Goal: Information Seeking & Learning: Learn about a topic

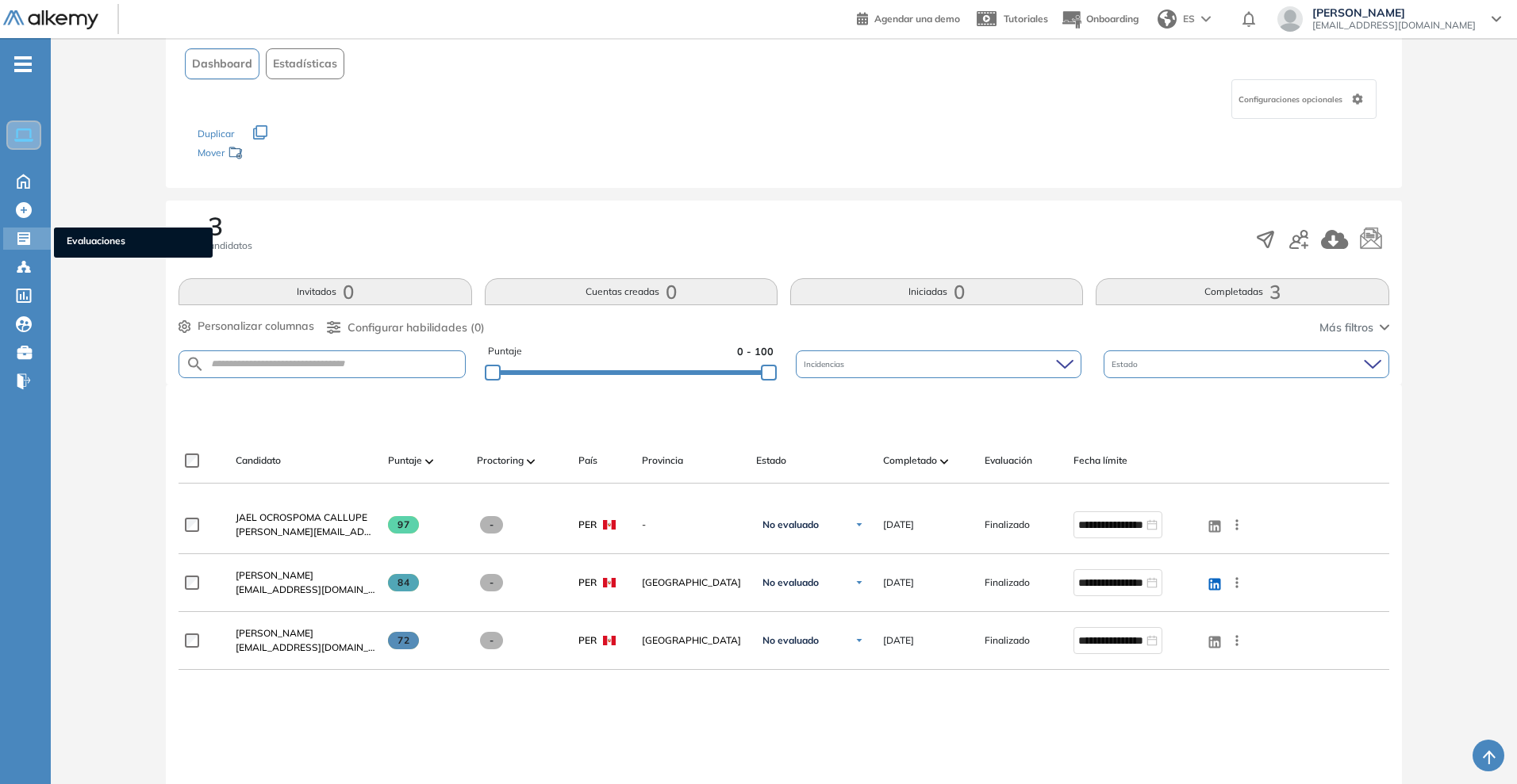
drag, startPoint x: 0, startPoint y: 0, endPoint x: 44, endPoint y: 233, distance: 237.1
click at [44, 233] on div "Evaluaciones Evaluaciones" at bounding box center [27, 238] width 48 height 23
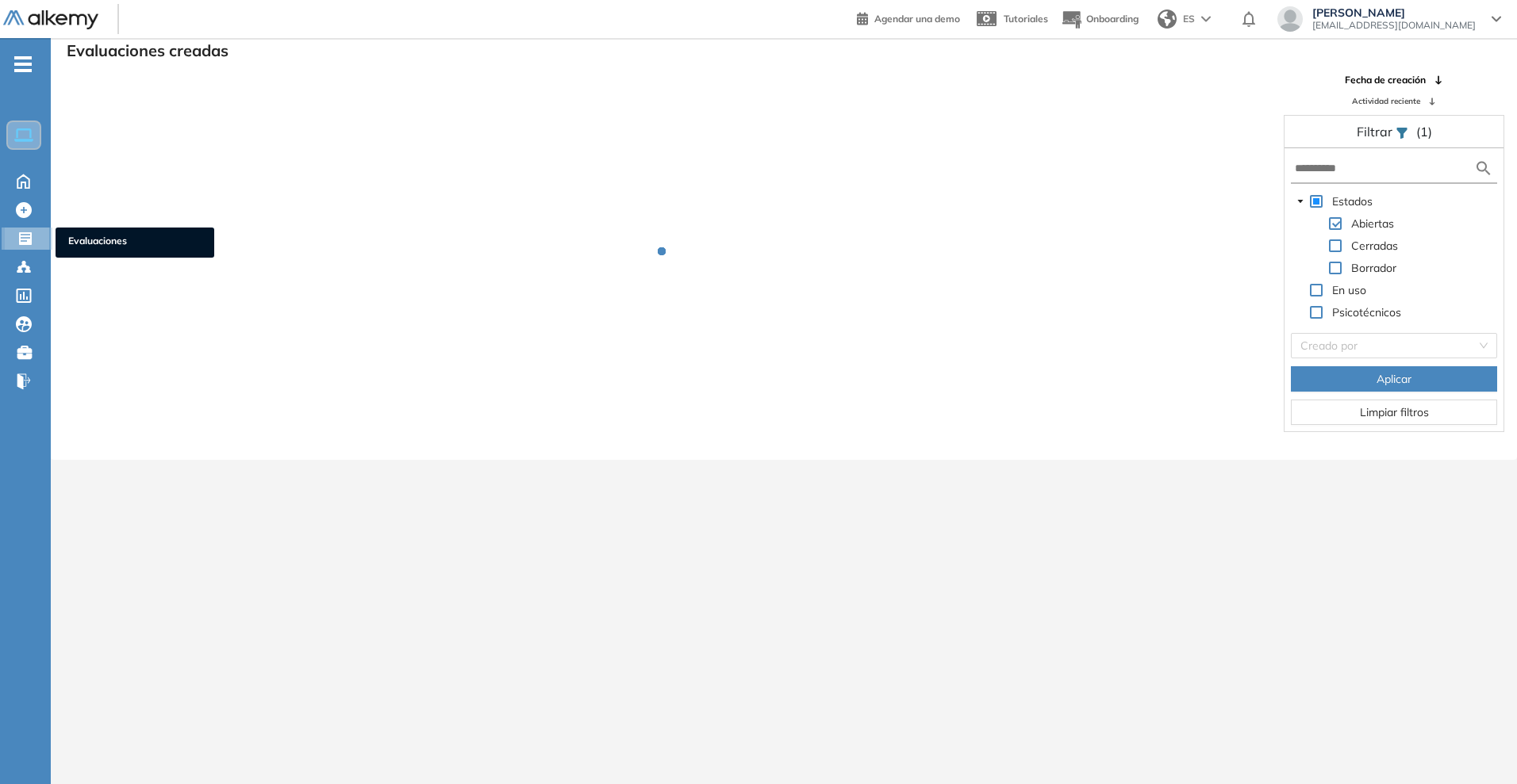
scroll to position [38, 0]
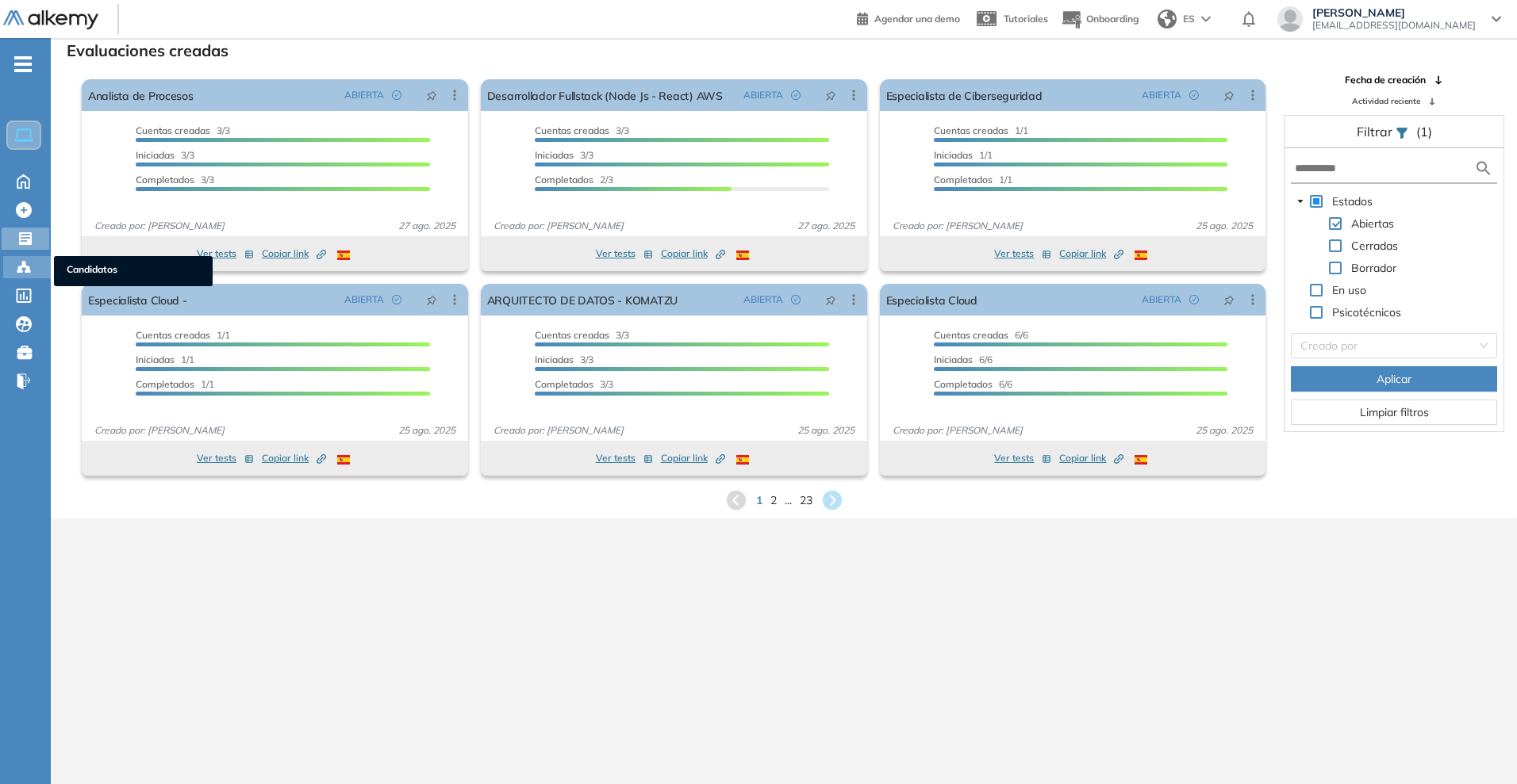
click at [26, 260] on icon at bounding box center [24, 267] width 16 height 16
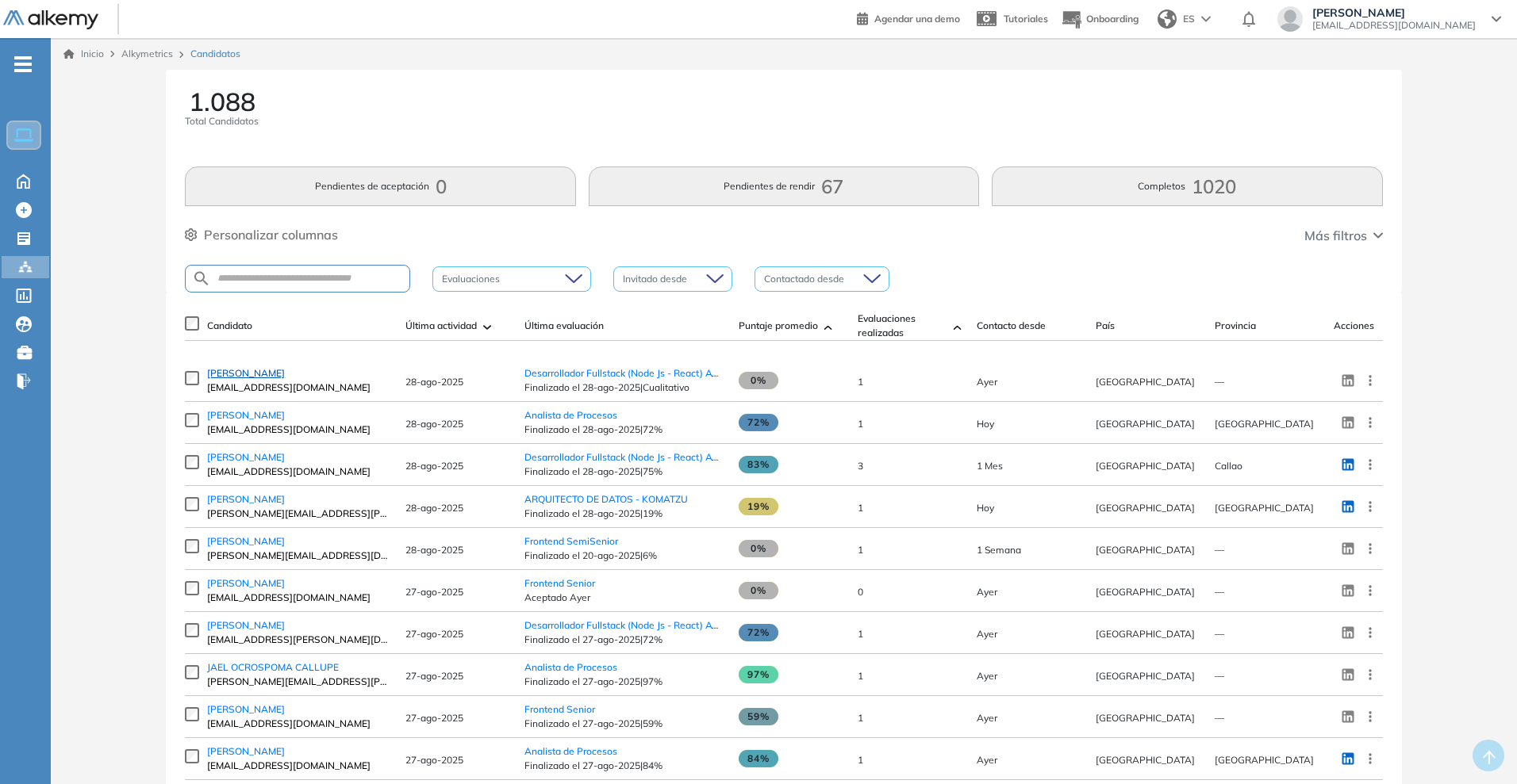
click at [248, 375] on span "[PERSON_NAME]" at bounding box center [246, 373] width 78 height 12
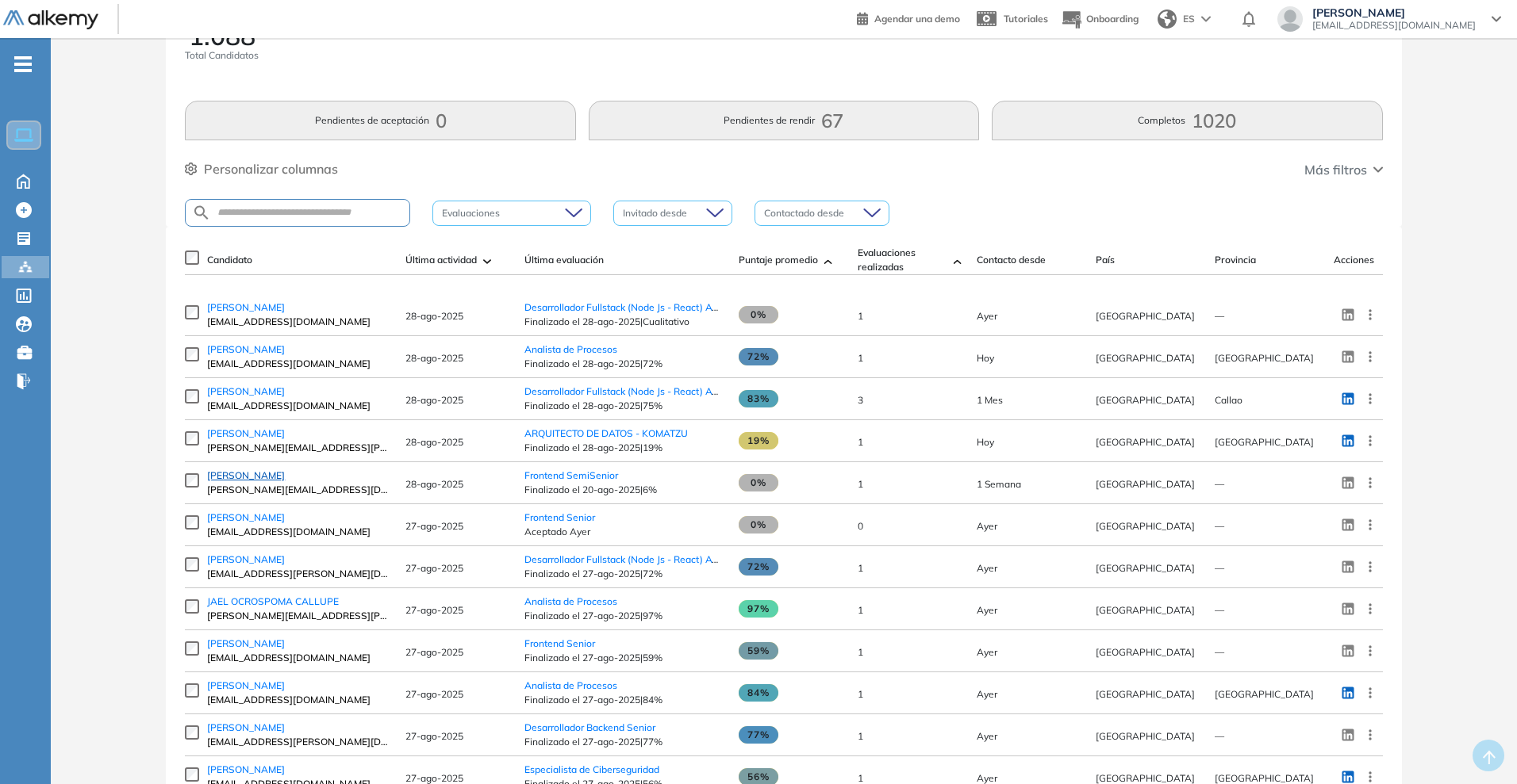
scroll to position [99, 0]
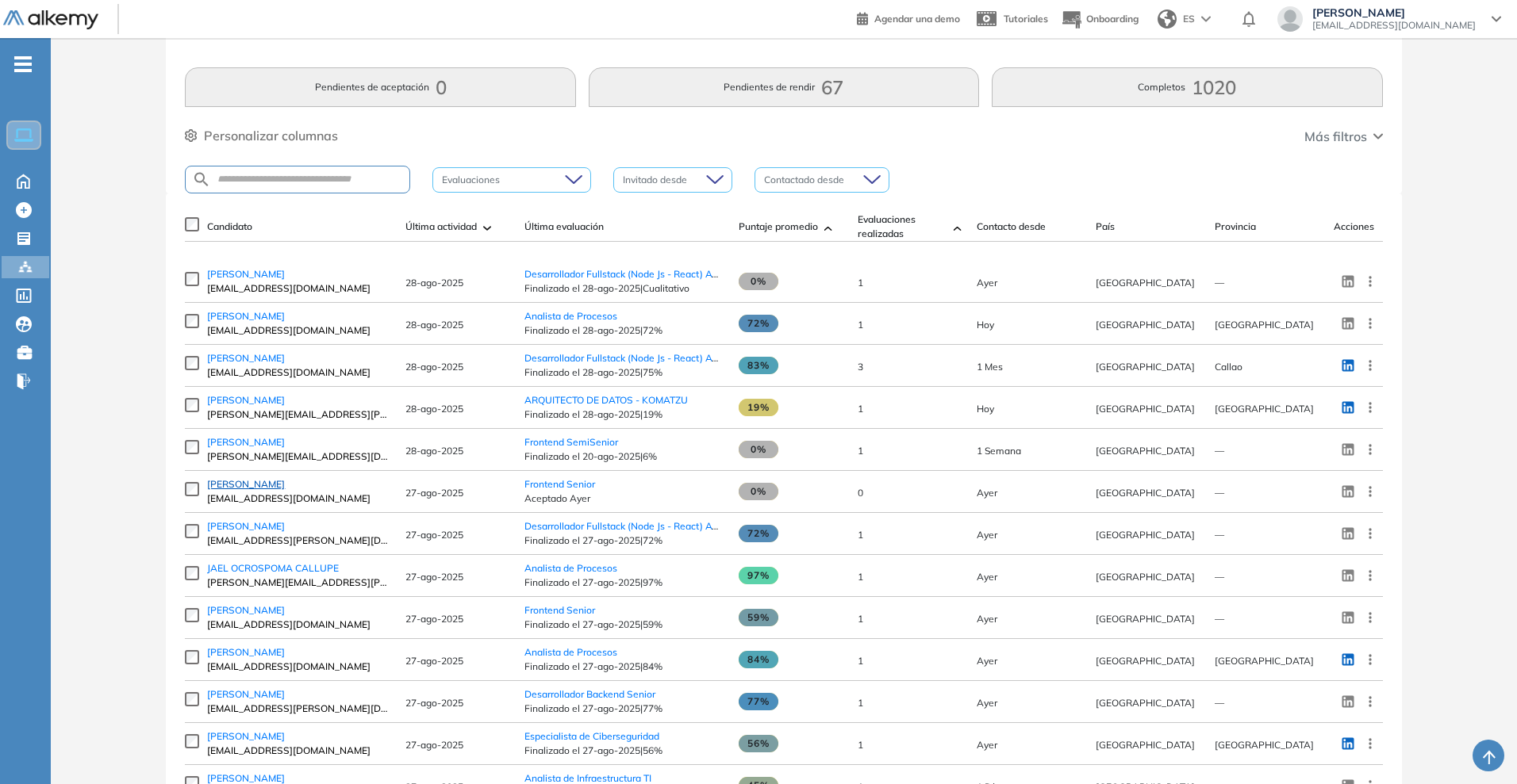
click at [258, 490] on span "[PERSON_NAME]" at bounding box center [246, 484] width 78 height 12
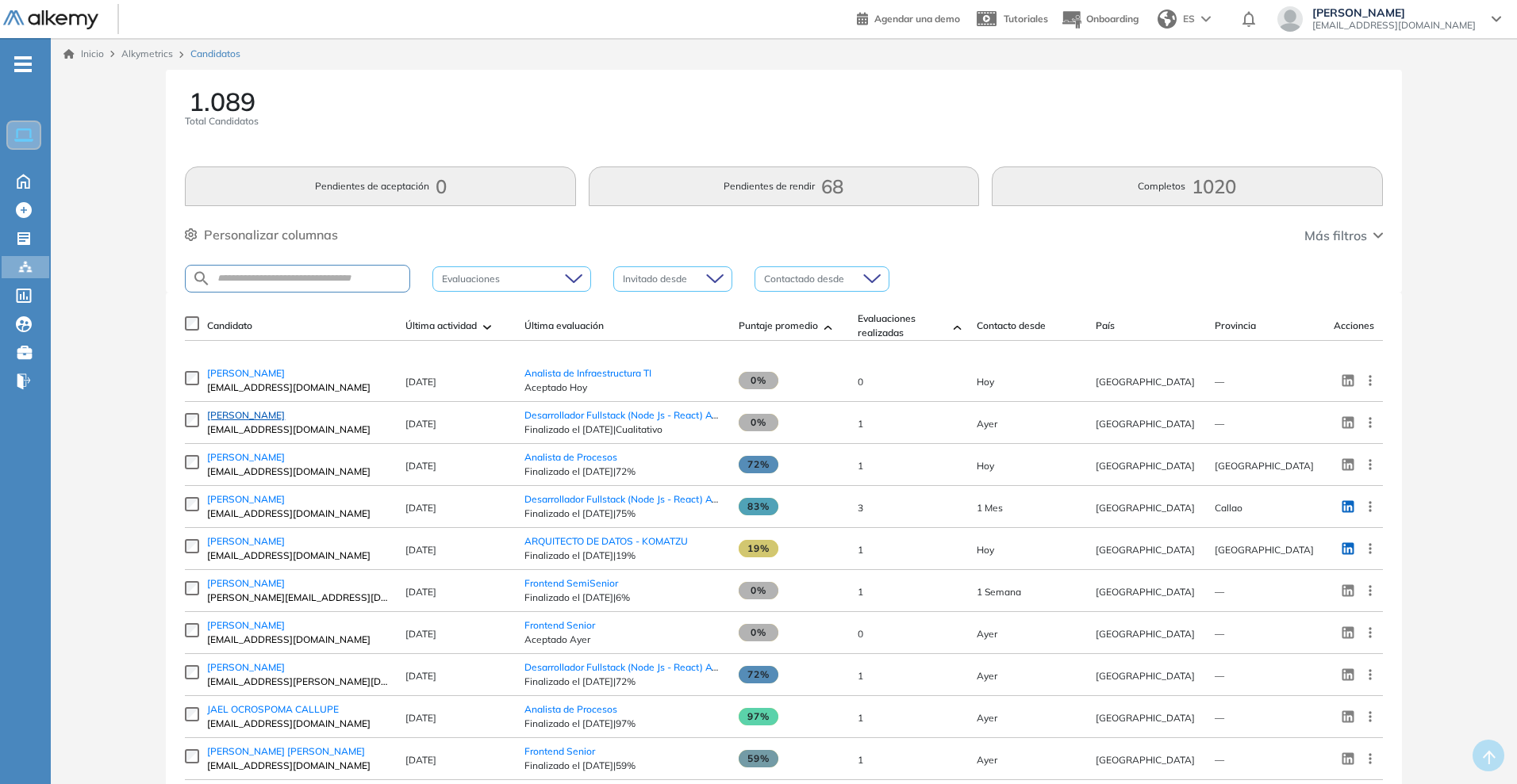
click at [245, 421] on span "[PERSON_NAME]" at bounding box center [246, 415] width 78 height 12
